Goal: Register for event/course

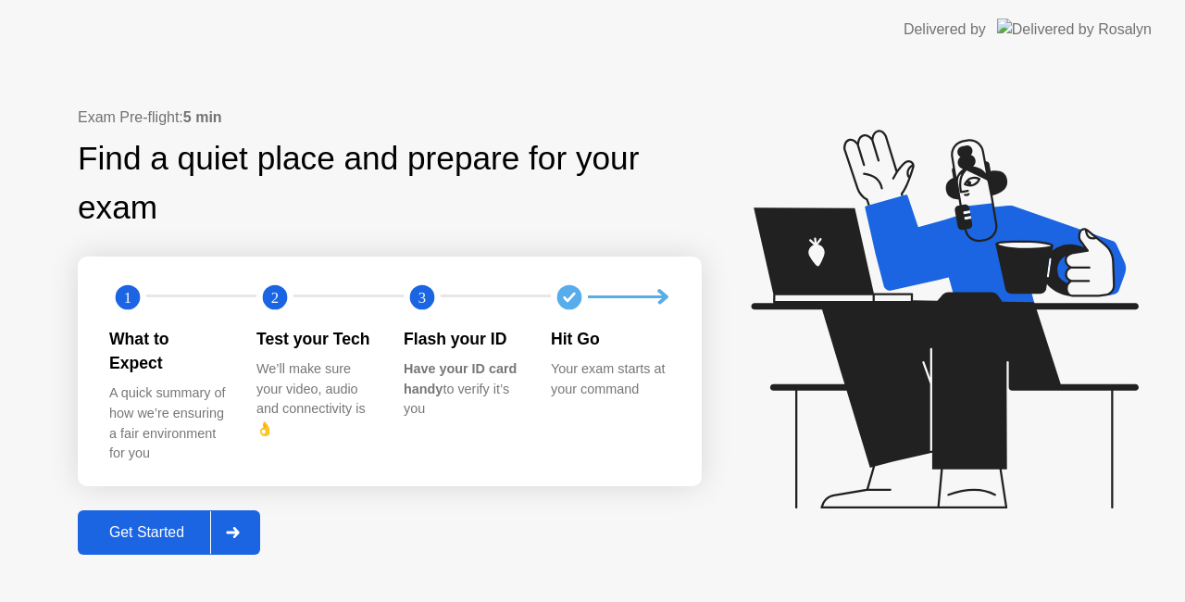
click at [182, 524] on div "Get Started" at bounding box center [146, 532] width 127 height 17
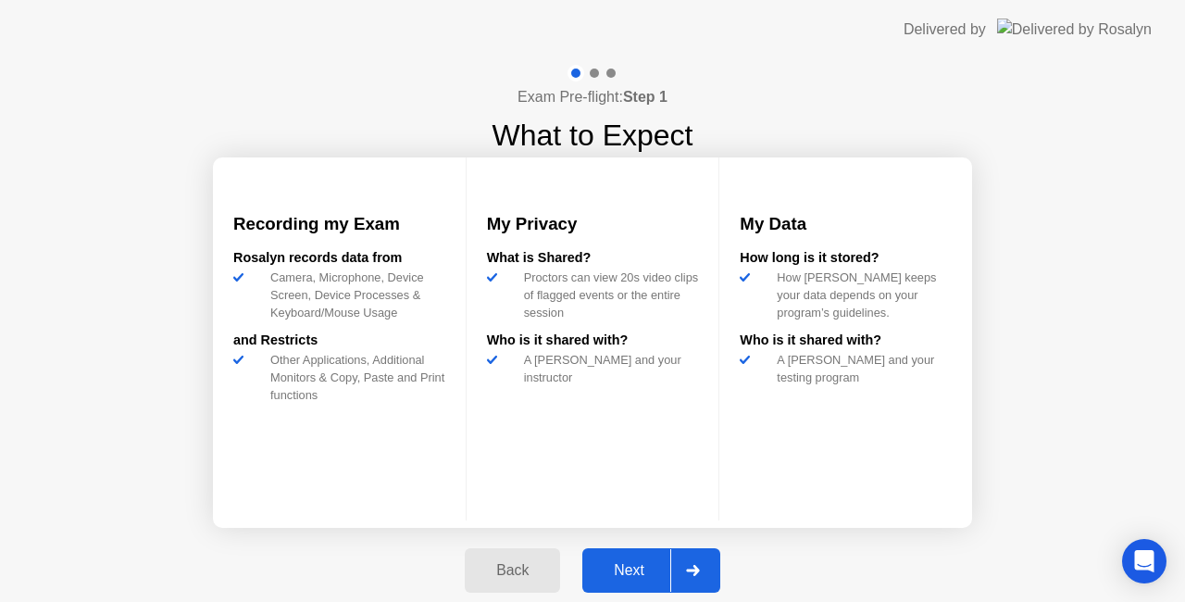
click at [626, 569] on div "Next" at bounding box center [629, 570] width 82 height 17
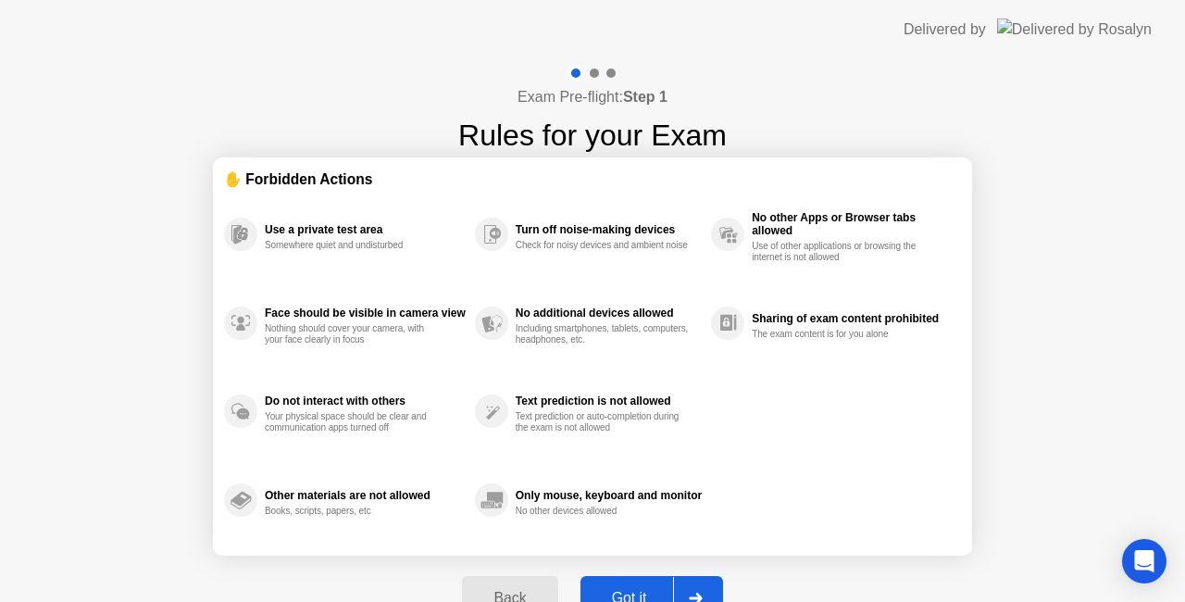
click at [627, 582] on button "Got it" at bounding box center [652, 598] width 143 height 44
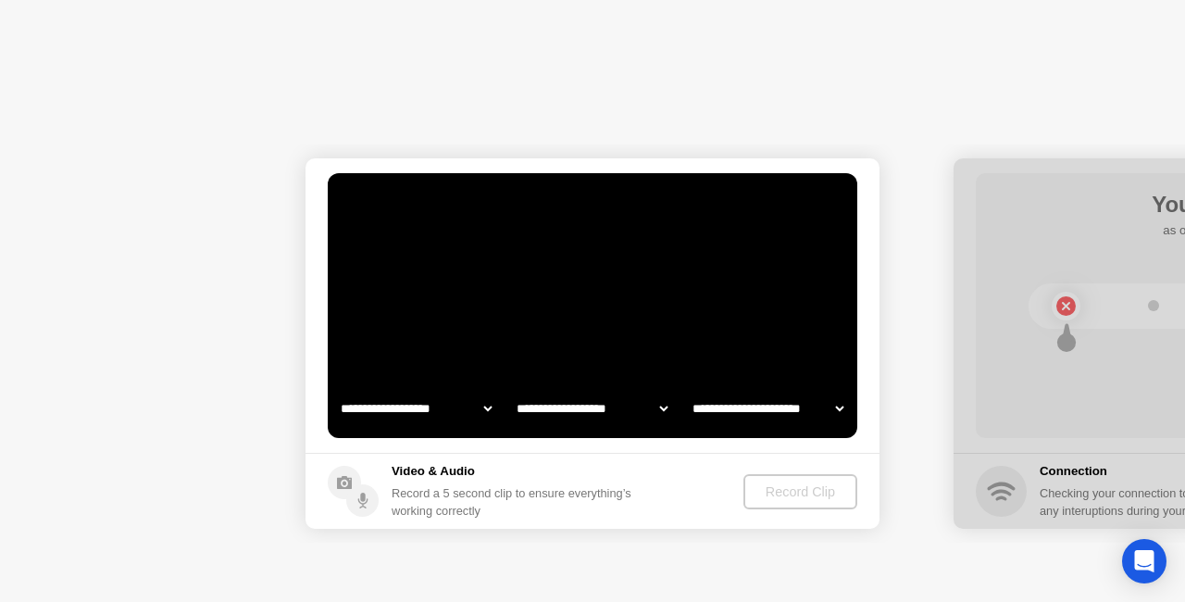
select select "**********"
select select "*******"
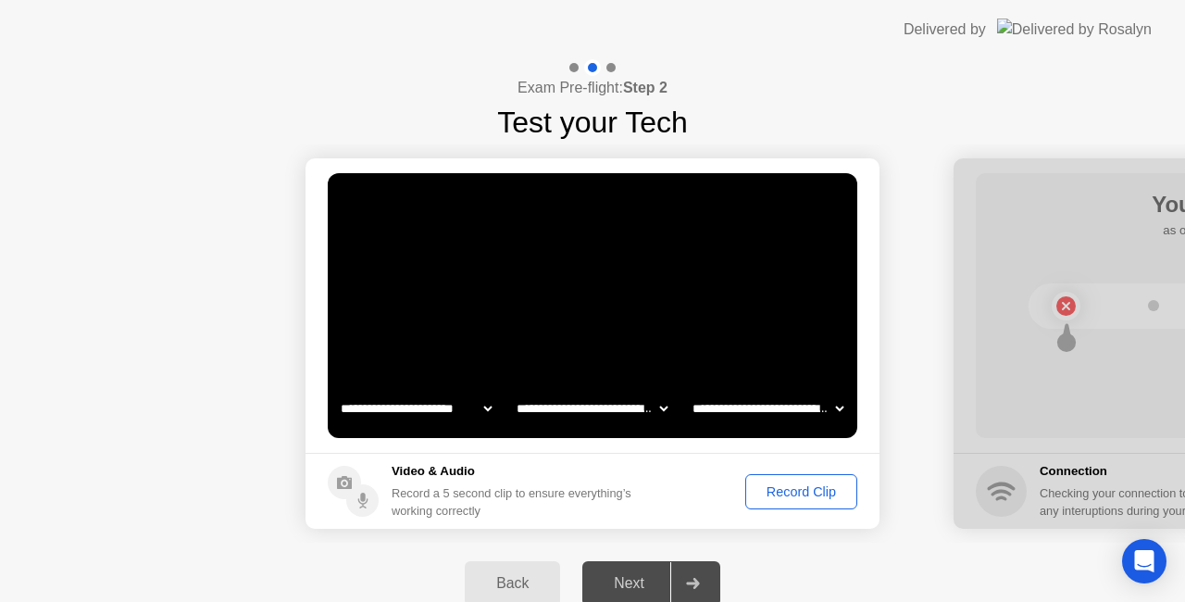
click at [791, 489] on div "Record Clip" at bounding box center [801, 491] width 99 height 15
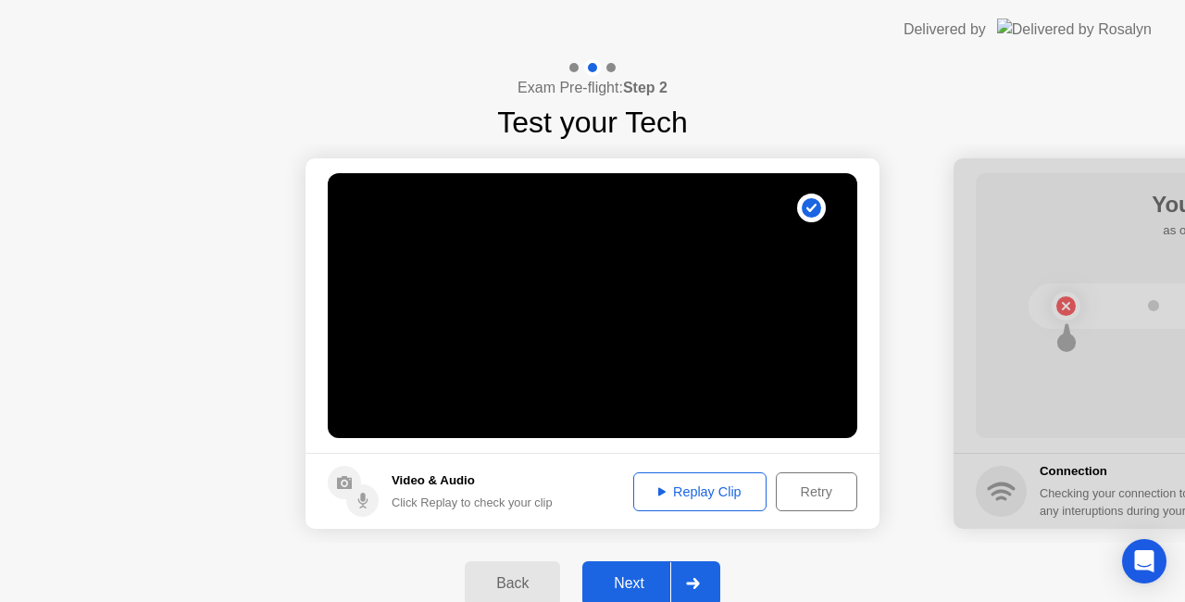
click at [719, 487] on div "Replay Clip" at bounding box center [700, 491] width 120 height 15
click at [636, 576] on div "Next" at bounding box center [629, 583] width 82 height 17
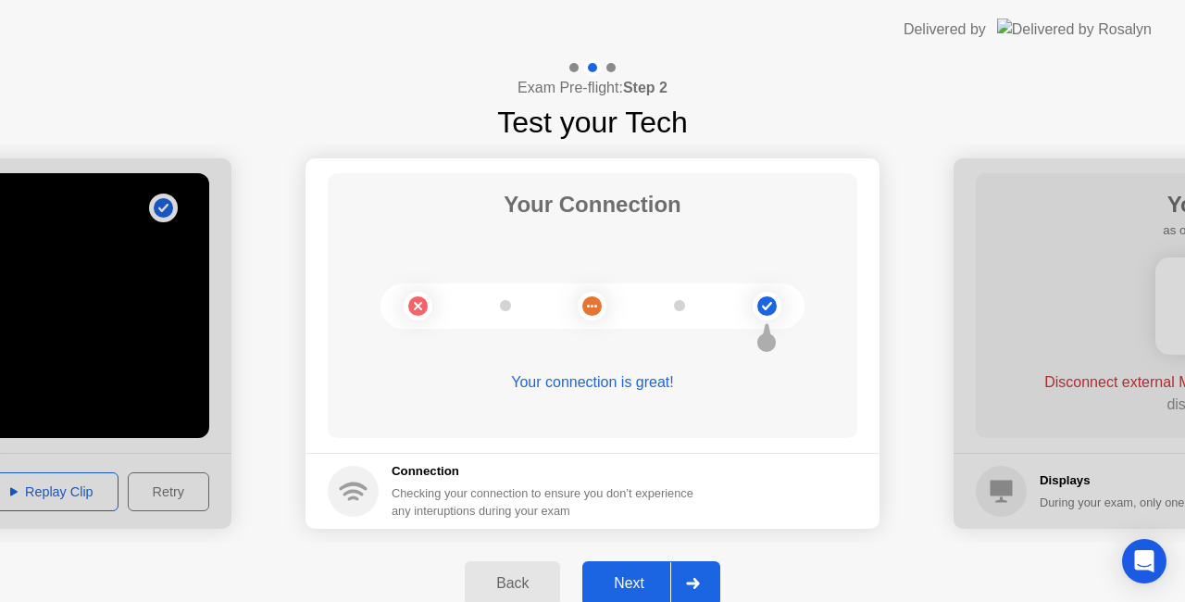
click at [634, 576] on div "Next" at bounding box center [629, 583] width 82 height 17
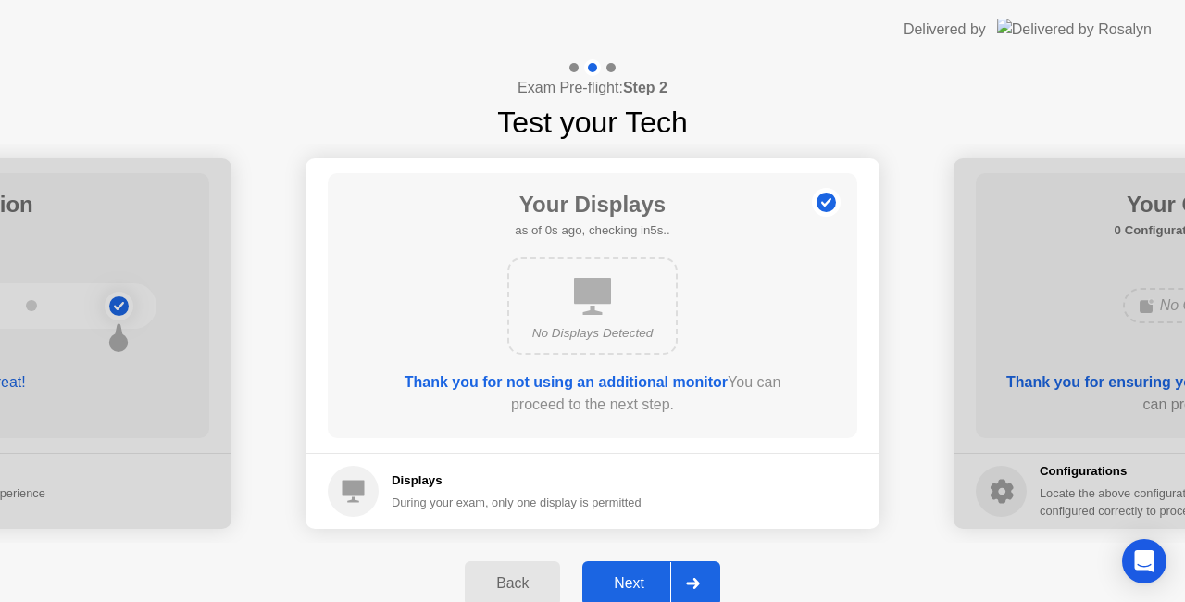
click at [642, 576] on div "Next" at bounding box center [629, 583] width 82 height 17
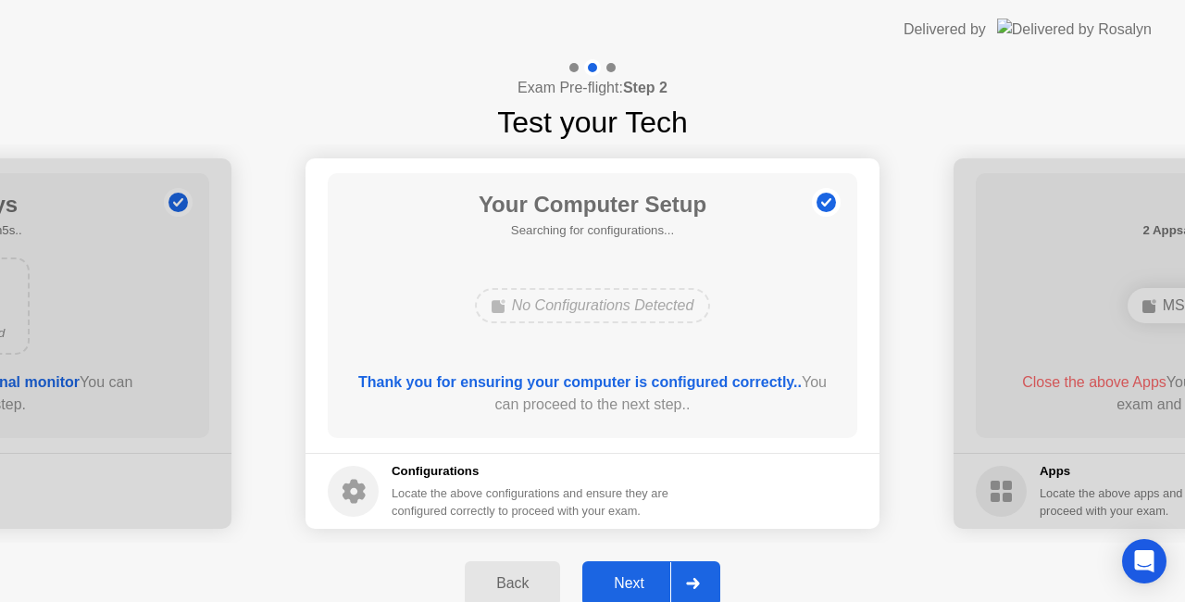
click at [631, 580] on div "Next" at bounding box center [629, 583] width 82 height 17
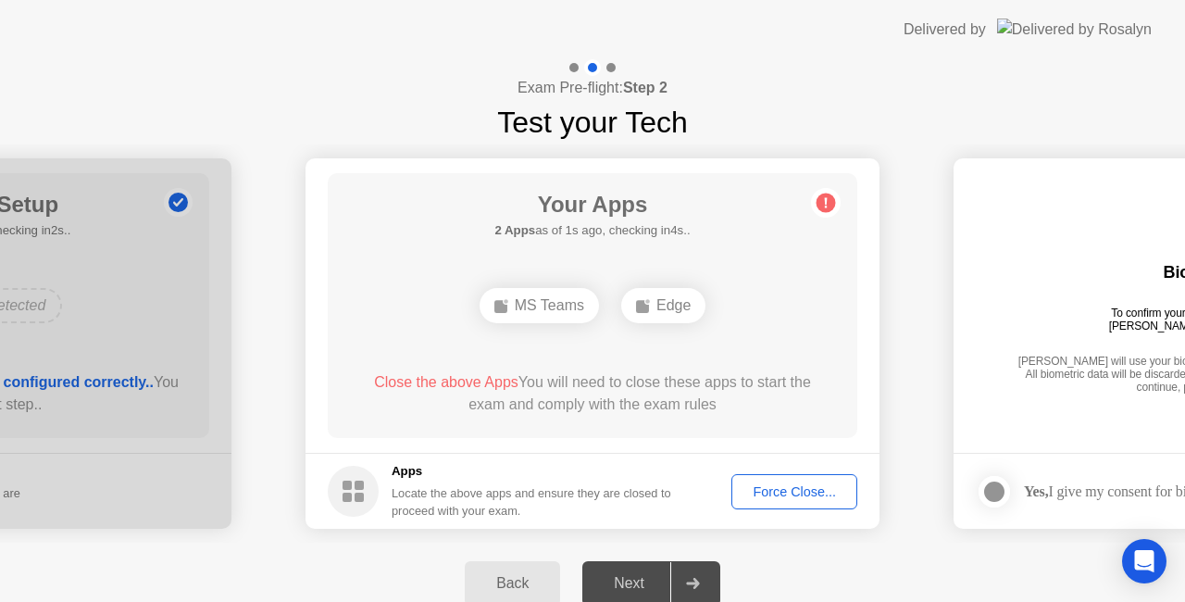
click at [803, 492] on div "Force Close..." at bounding box center [794, 491] width 113 height 15
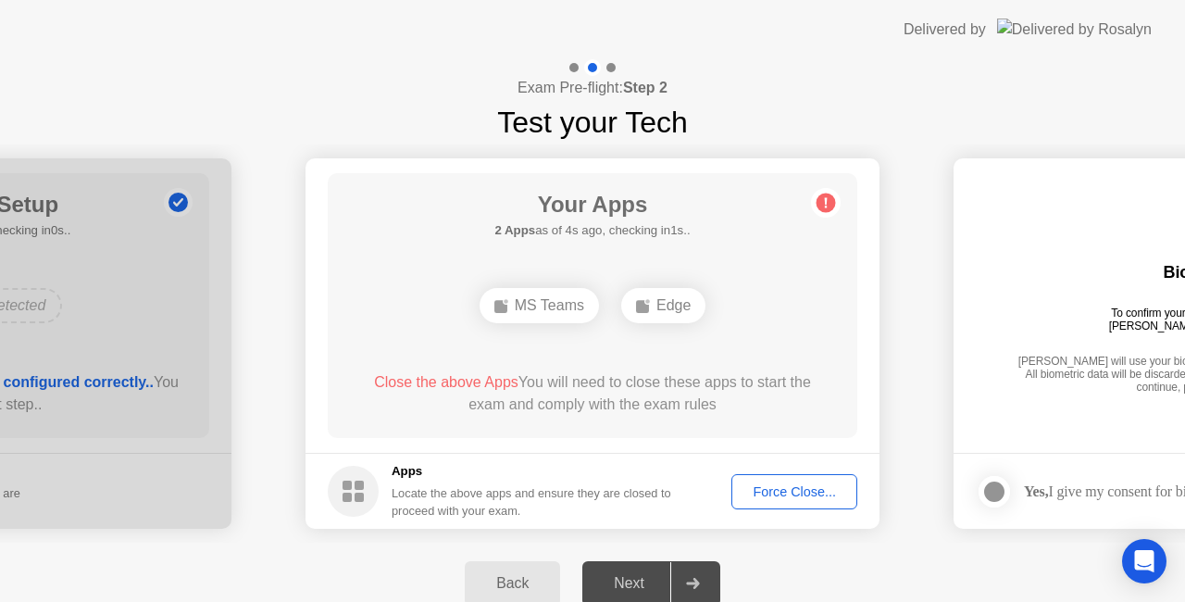
click at [791, 493] on div "Force Close..." at bounding box center [794, 491] width 113 height 15
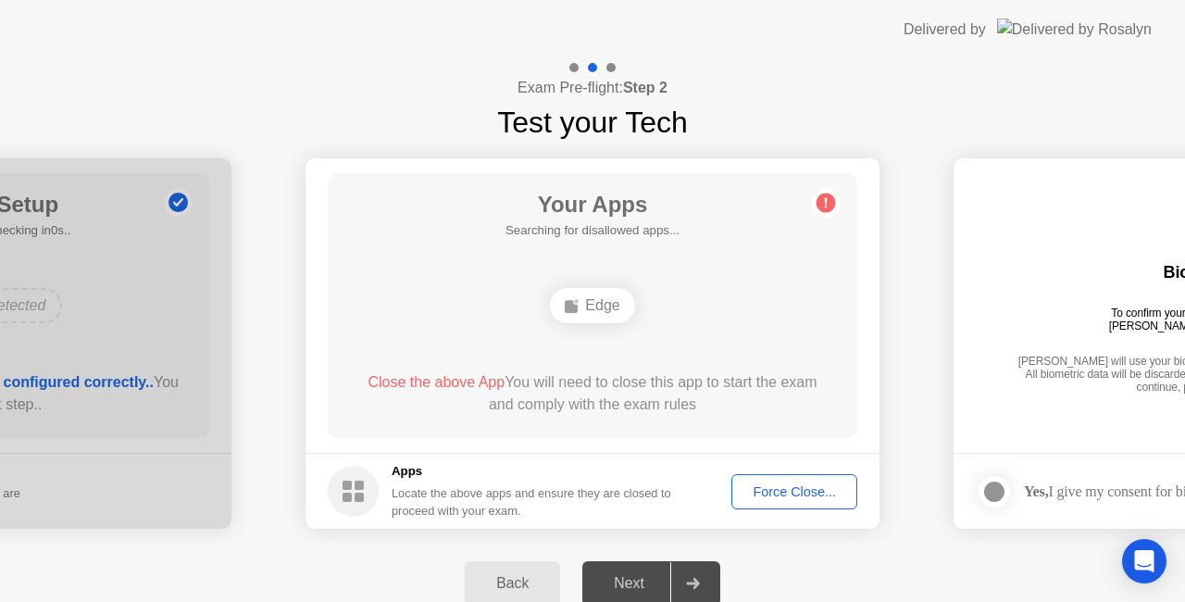
click at [778, 487] on div "Force Close..." at bounding box center [794, 491] width 113 height 15
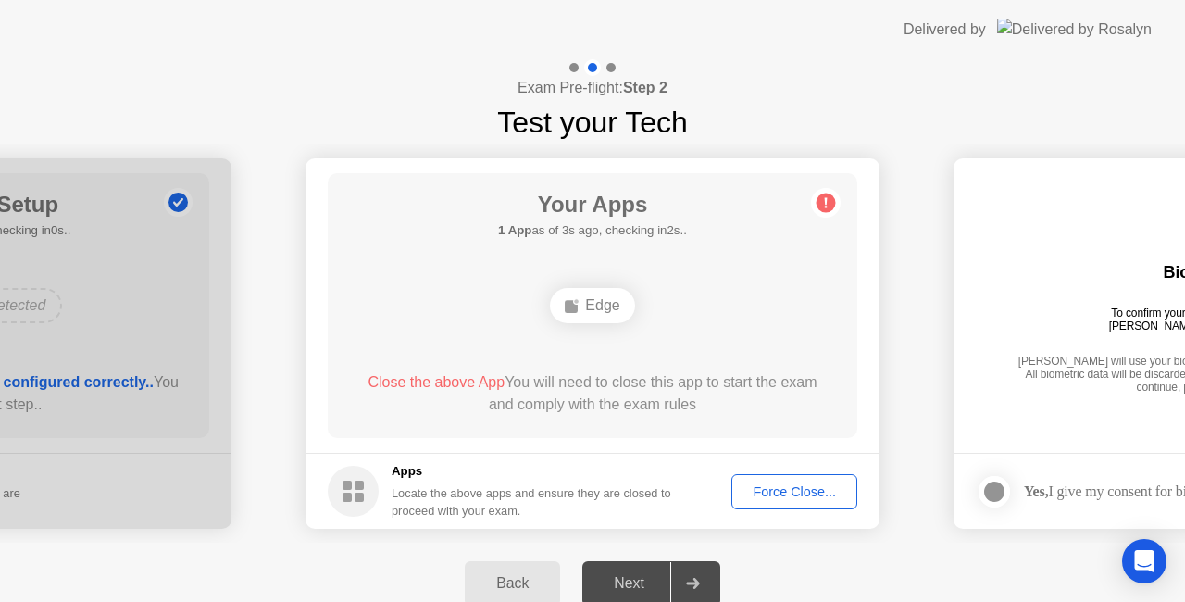
click at [794, 494] on div "Force Close..." at bounding box center [794, 491] width 113 height 15
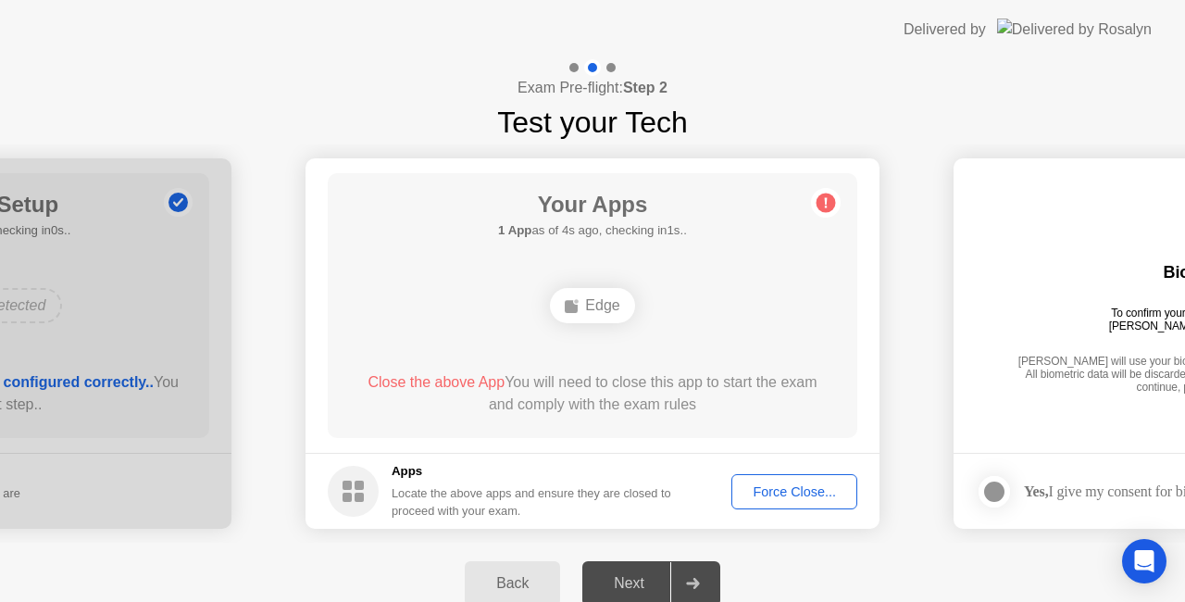
click at [826, 131] on div "Exam Pre-flight: Step 2 Test your Tech" at bounding box center [592, 101] width 1185 height 85
click at [789, 484] on div "Force Close..." at bounding box center [794, 491] width 113 height 15
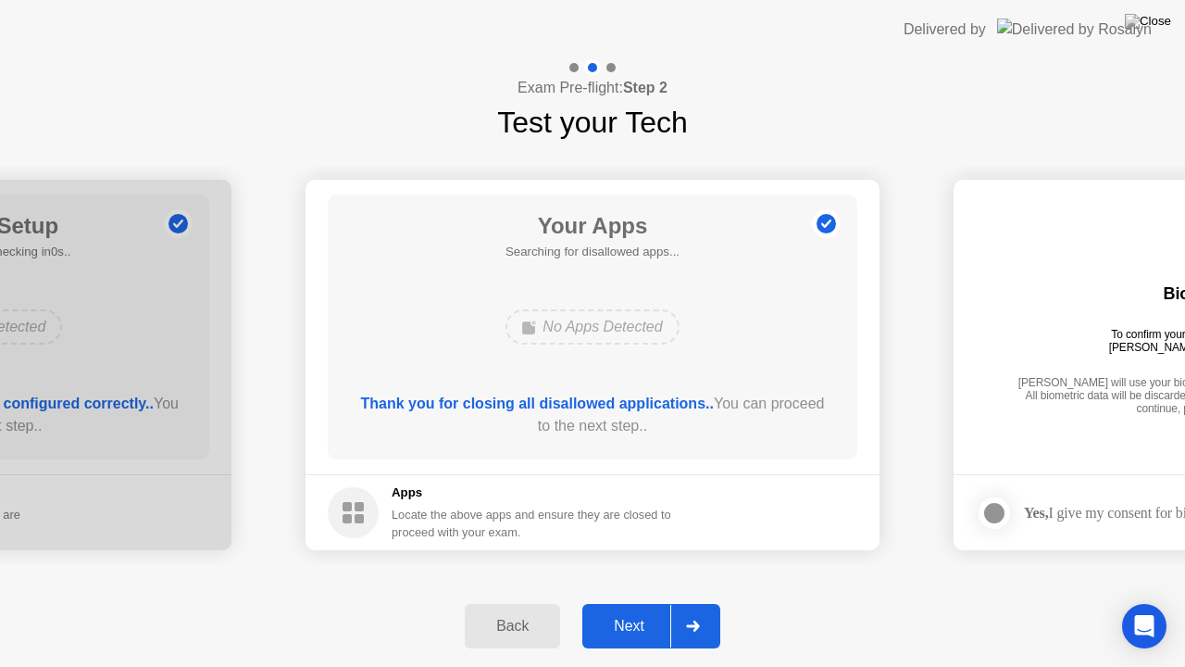
click at [642, 601] on div "Next" at bounding box center [629, 626] width 82 height 17
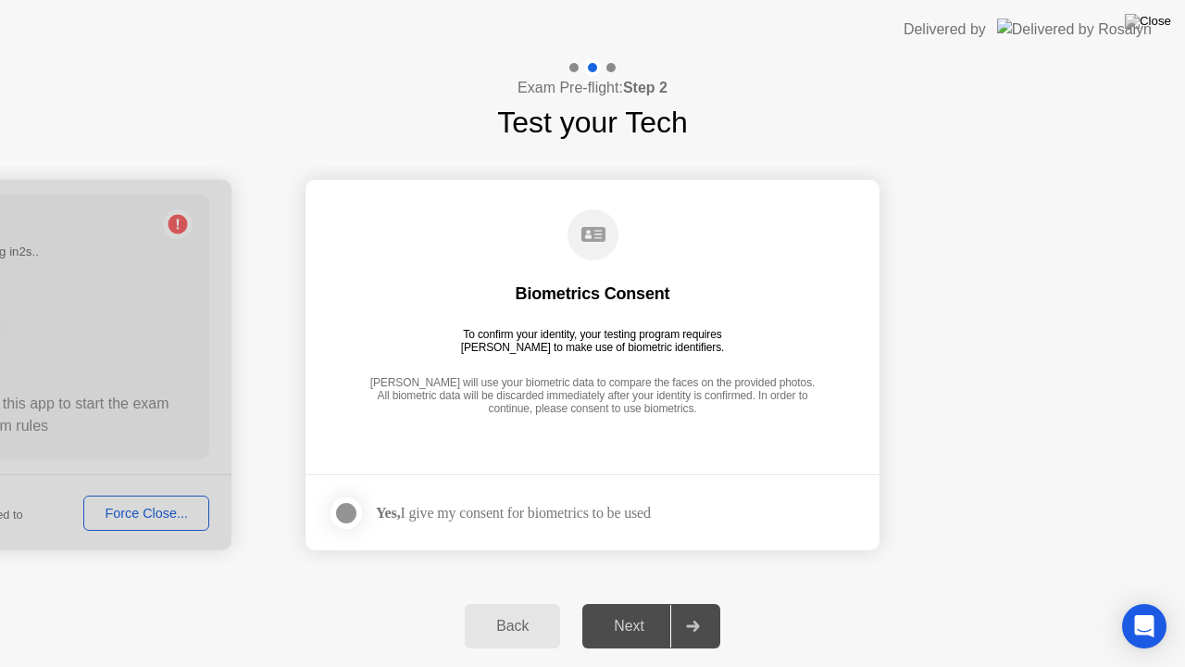
click at [342, 505] on div at bounding box center [346, 513] width 22 height 22
click at [631, 601] on div "Next" at bounding box center [629, 626] width 82 height 17
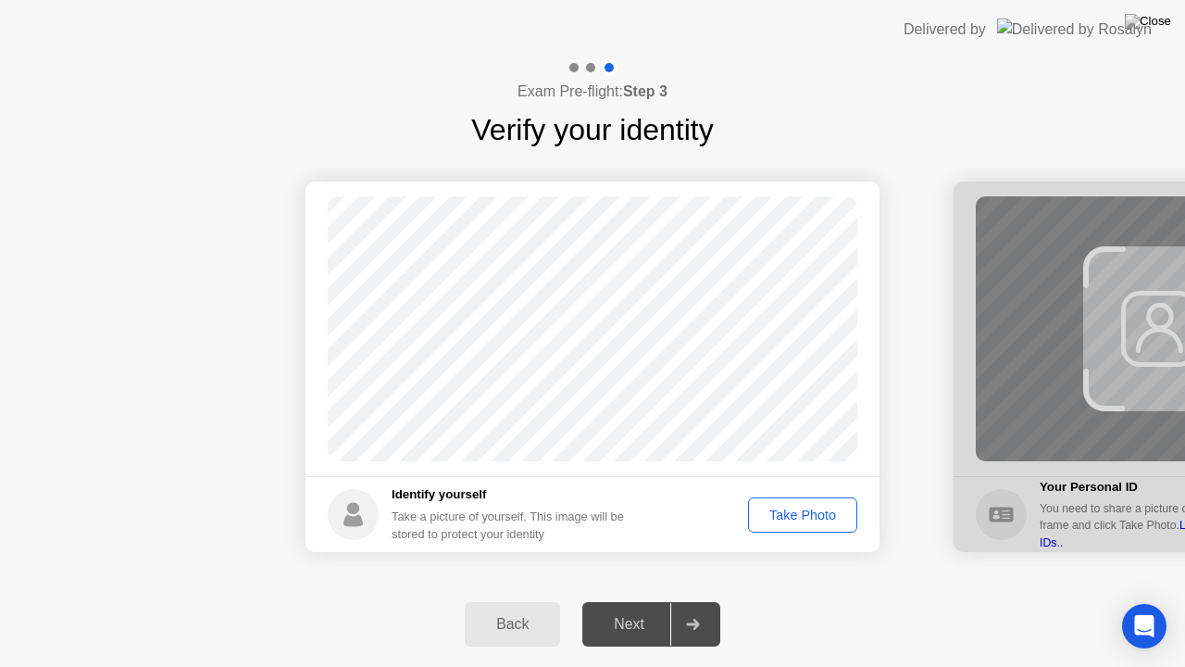
click at [807, 512] on div "Take Photo" at bounding box center [803, 514] width 96 height 15
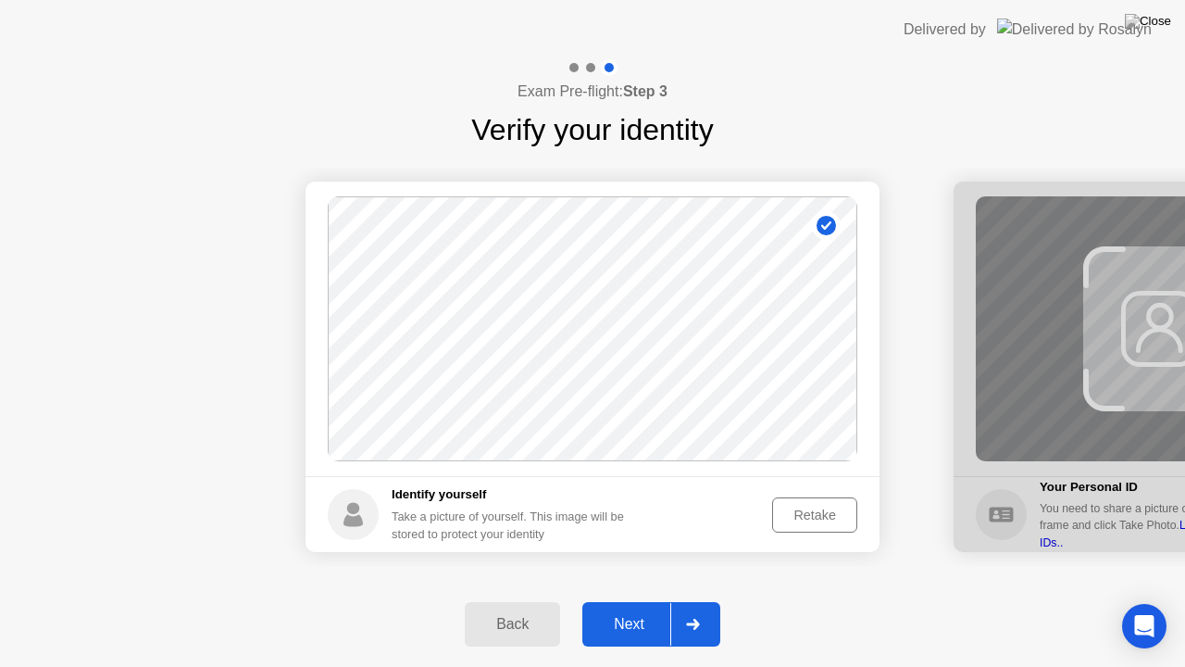
click at [663, 601] on div "Next" at bounding box center [629, 624] width 82 height 17
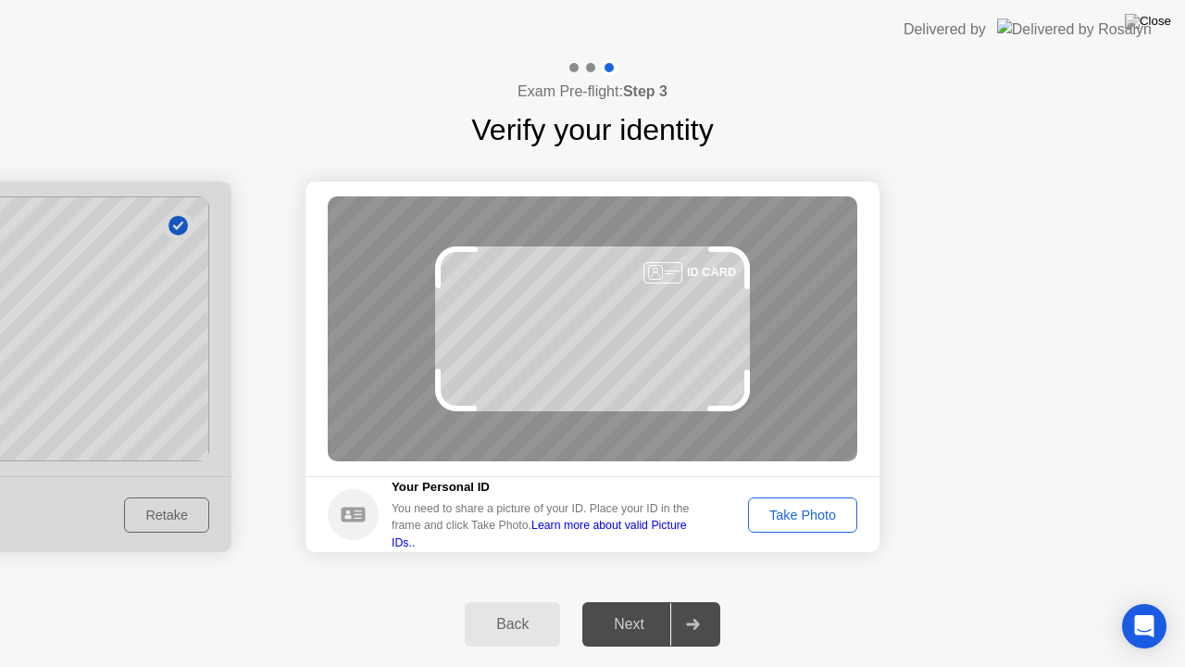
click at [794, 507] on div "Take Photo" at bounding box center [803, 514] width 96 height 15
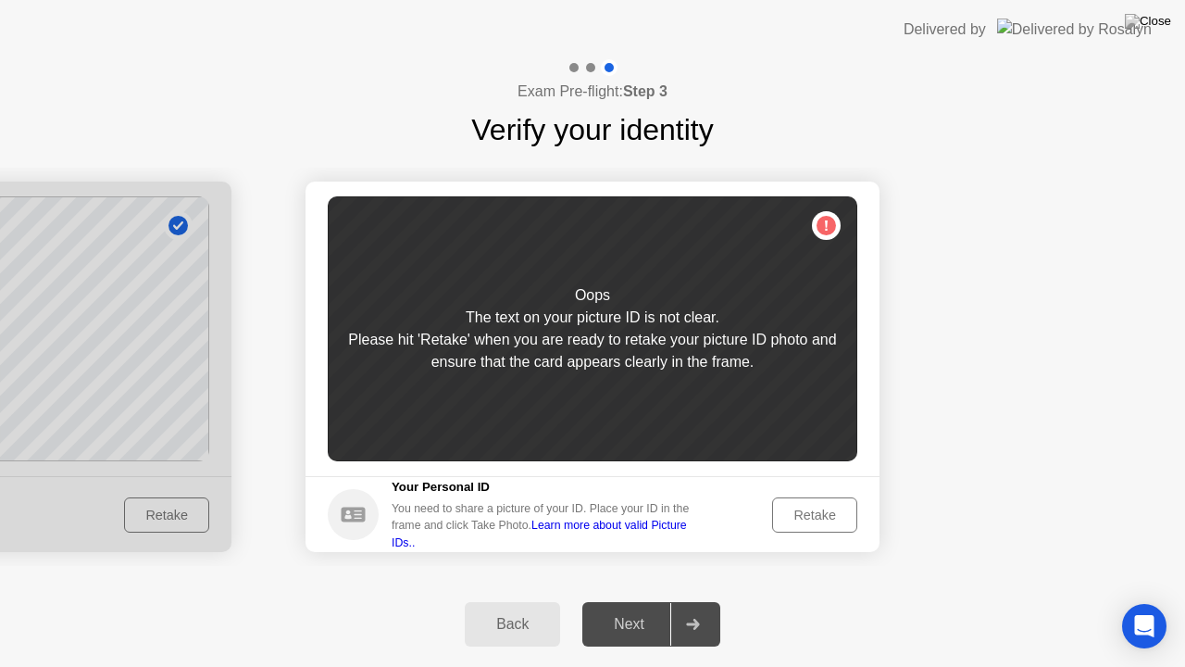
click at [825, 507] on div "Retake" at bounding box center [815, 514] width 72 height 15
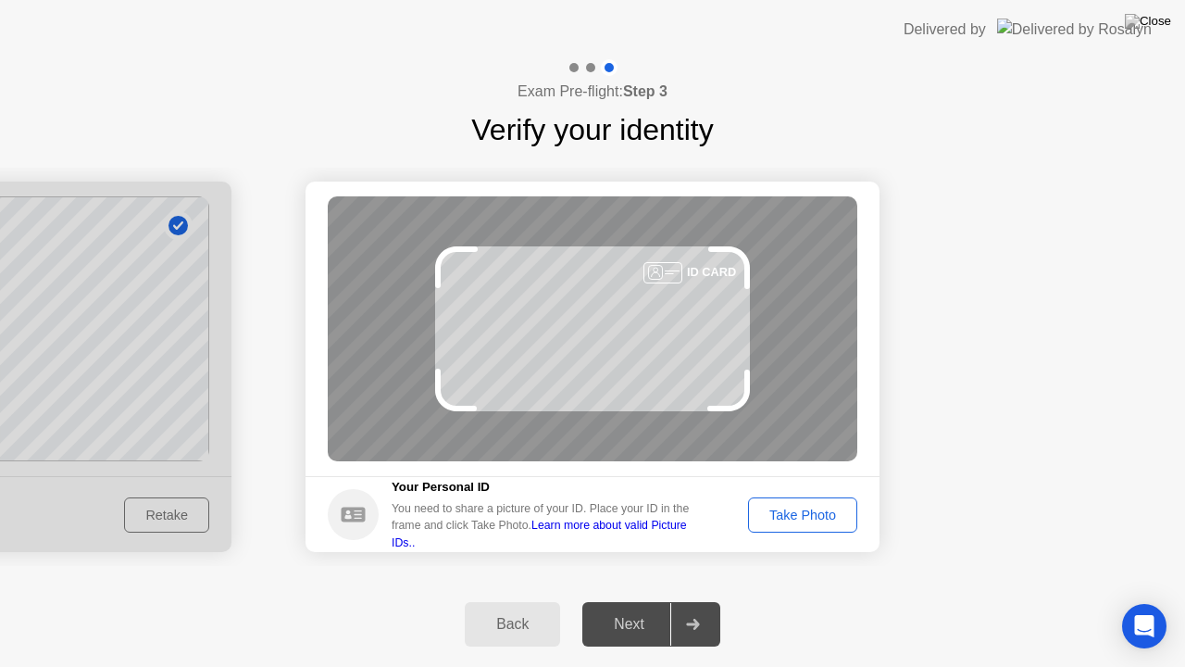
click at [795, 511] on div "Take Photo" at bounding box center [803, 514] width 96 height 15
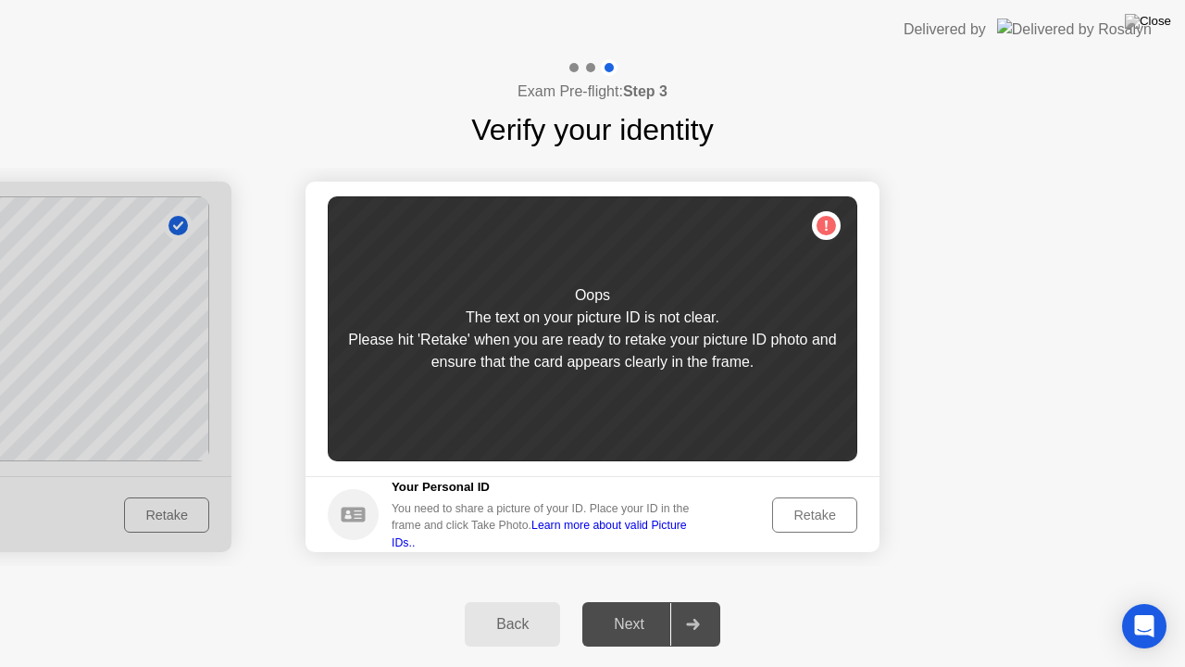
click at [827, 517] on div "Retake" at bounding box center [815, 514] width 72 height 15
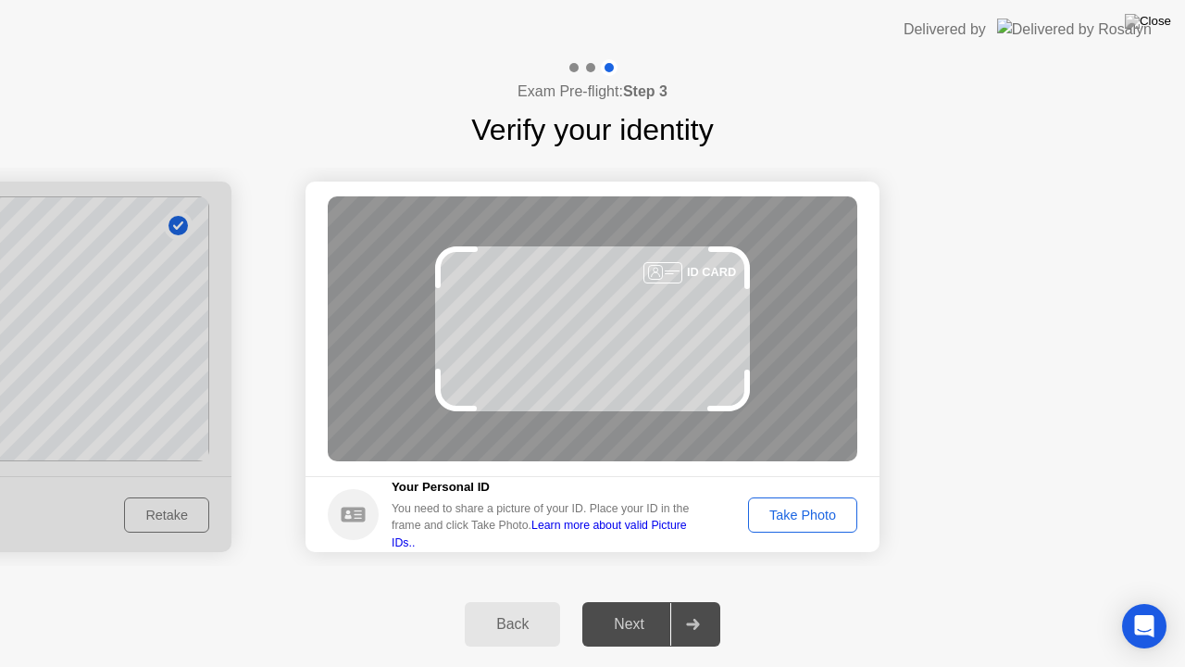
click at [807, 512] on div "Take Photo" at bounding box center [803, 514] width 96 height 15
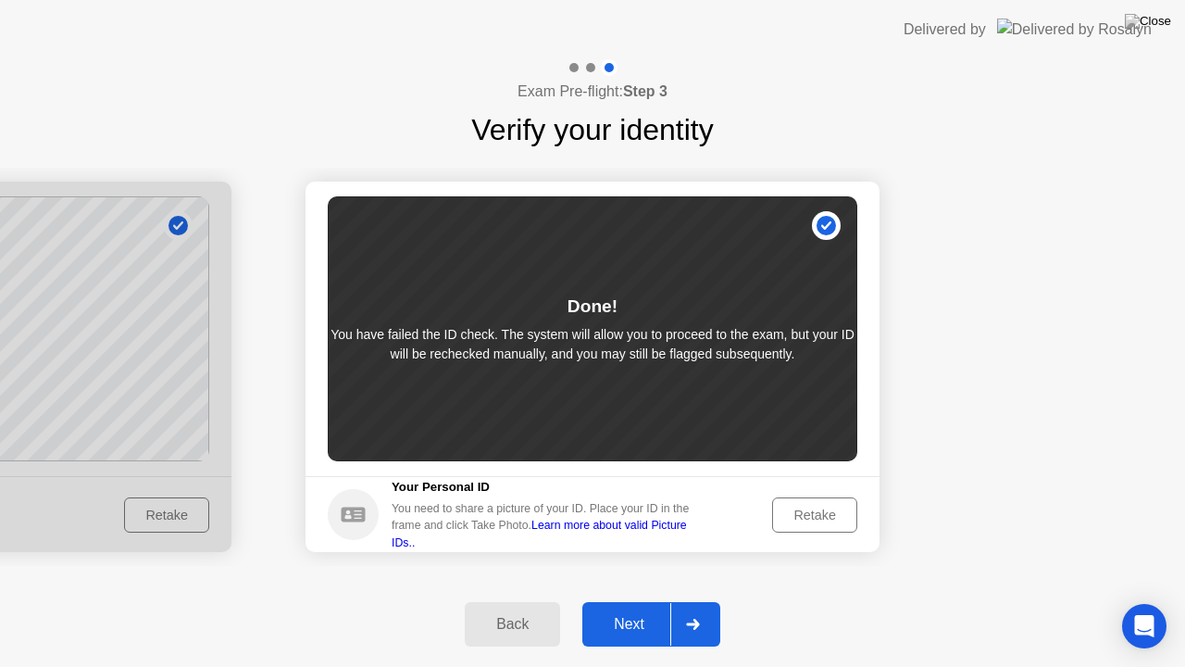
click at [639, 601] on button "Next" at bounding box center [651, 624] width 138 height 44
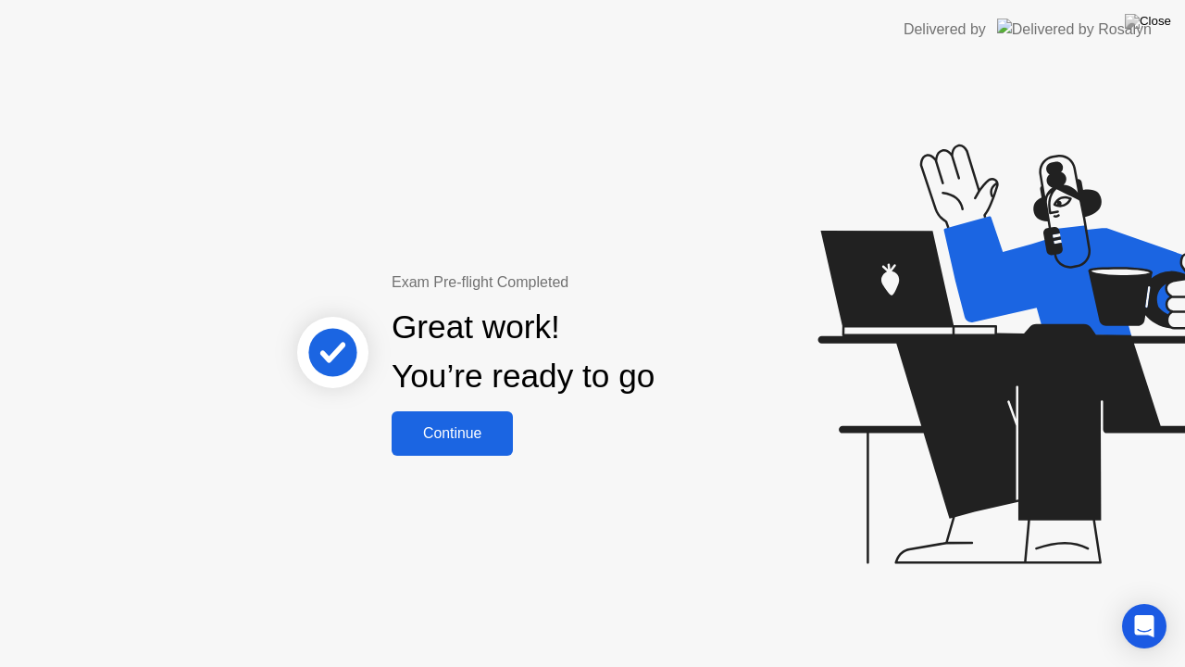
click at [453, 428] on div "Continue" at bounding box center [452, 433] width 110 height 17
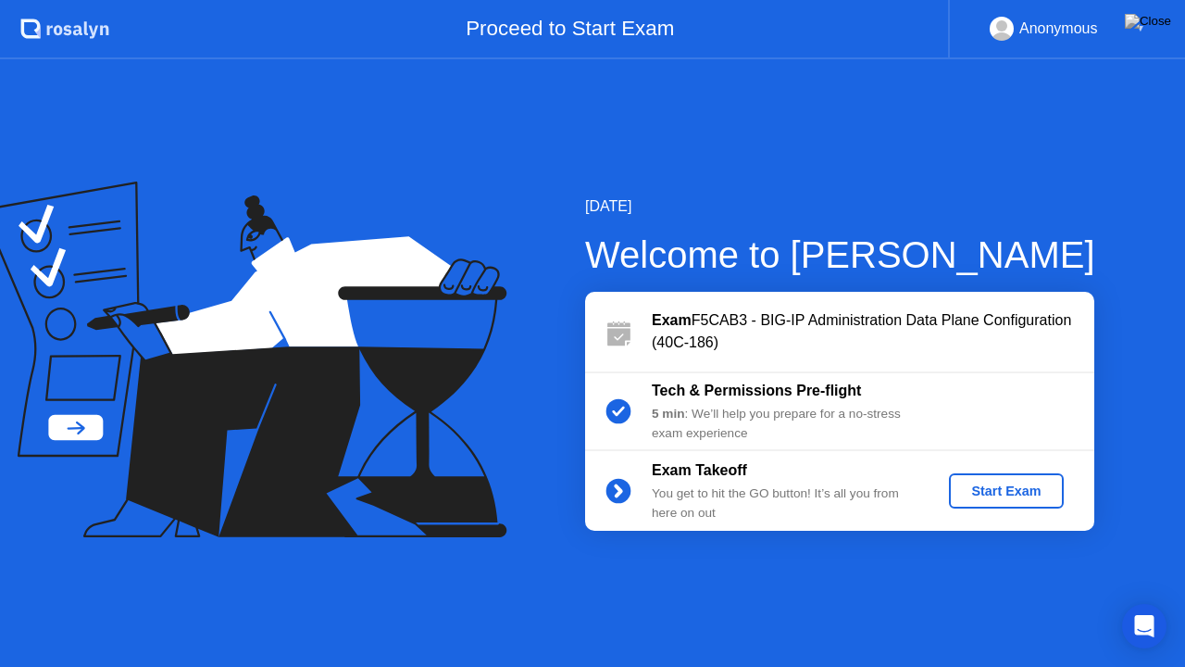
click at [1000, 487] on div "Start Exam" at bounding box center [1006, 490] width 99 height 15
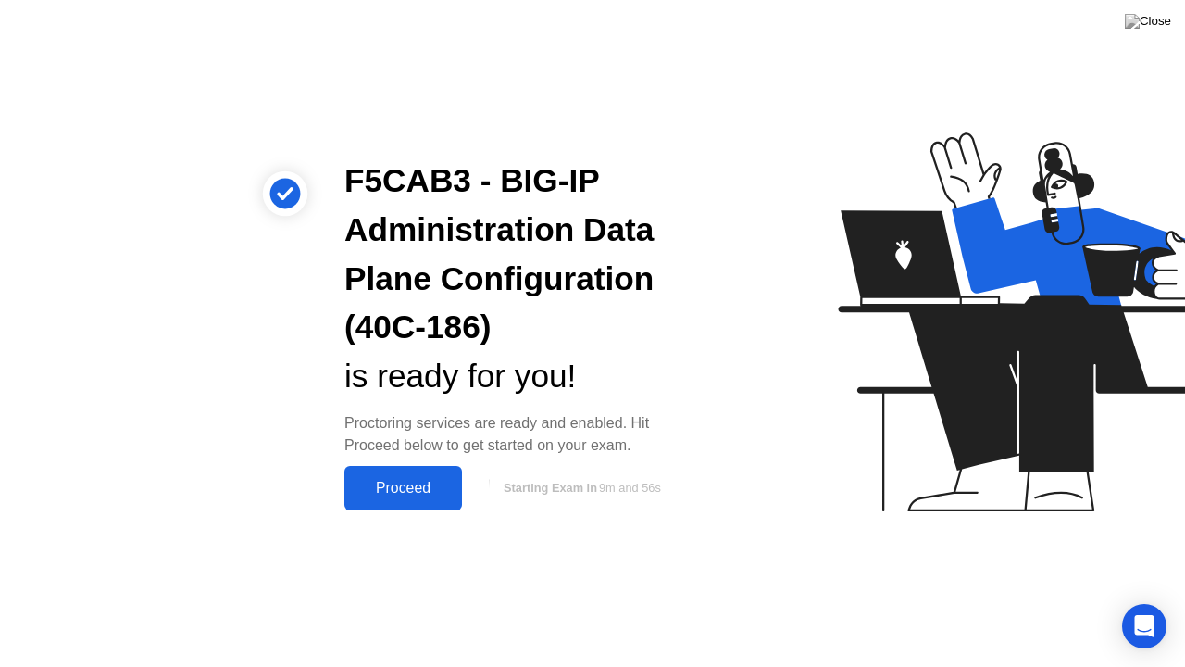
click at [407, 485] on div "Proceed" at bounding box center [403, 488] width 106 height 17
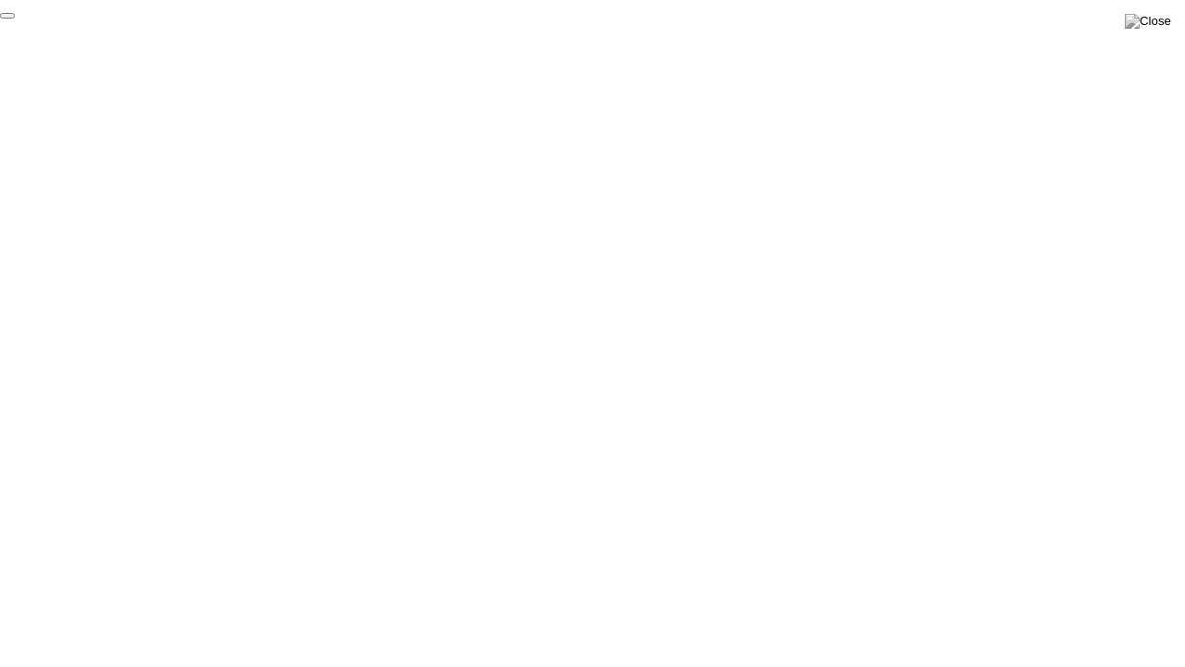
click div "End Proctoring Session"
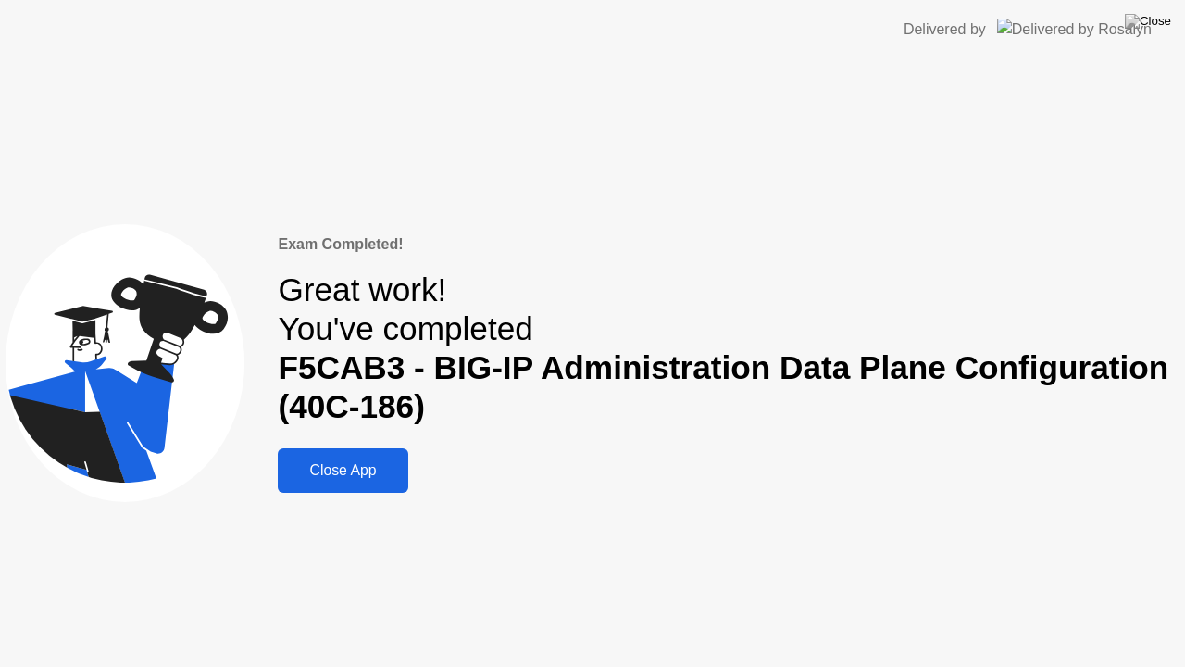
click at [351, 466] on div "Close App" at bounding box center [342, 470] width 119 height 17
